Goal: Obtain resource: Download file/media

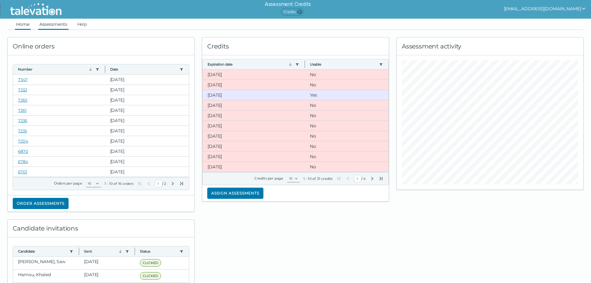
click at [56, 24] on link "Assessments" at bounding box center [53, 24] width 30 height 11
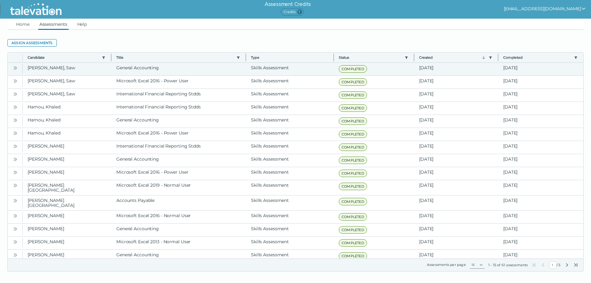
click at [13, 67] on icon "Open" at bounding box center [15, 67] width 5 height 5
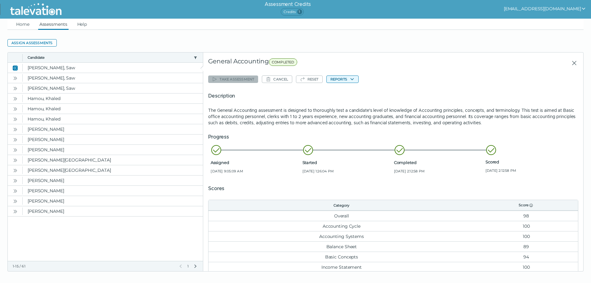
click at [334, 80] on button "Reports" at bounding box center [342, 78] width 32 height 7
click at [351, 92] on button "General Accounting" at bounding box center [352, 90] width 50 height 7
click at [14, 77] on icon "Open" at bounding box center [15, 77] width 2 height 3
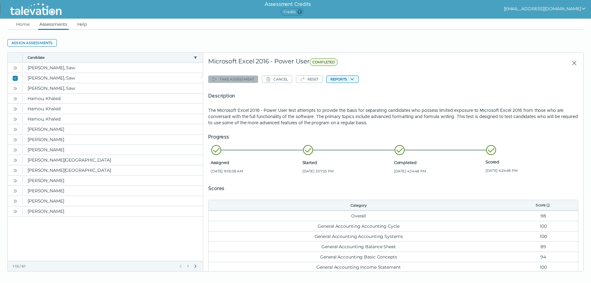
click at [343, 78] on button "Reports" at bounding box center [342, 78] width 32 height 7
click at [348, 92] on button "Microsoft Excel 2016 - Power User" at bounding box center [364, 90] width 75 height 7
click at [14, 89] on icon "Open" at bounding box center [15, 88] width 2 height 3
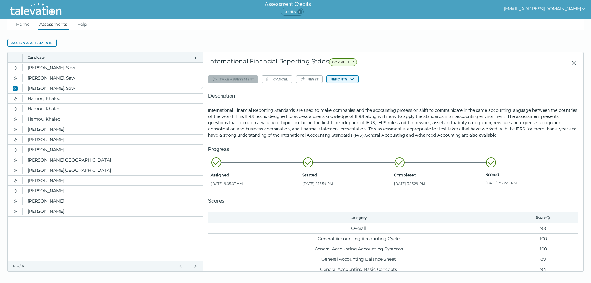
click at [339, 80] on button "Reports" at bounding box center [342, 78] width 32 height 7
click at [345, 90] on button "International Financial Reporting Standards" at bounding box center [376, 90] width 98 height 7
click at [22, 25] on link "Home" at bounding box center [23, 24] width 16 height 11
